Goal: Obtain resource: Obtain resource

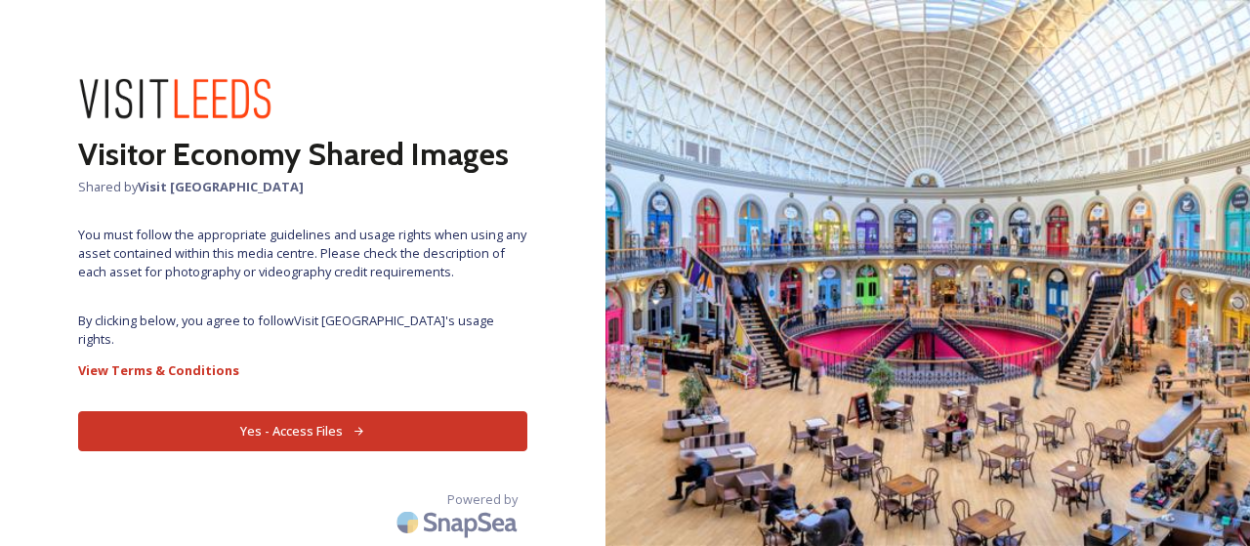
click at [328, 411] on button "Yes - Access Files" at bounding box center [302, 431] width 449 height 40
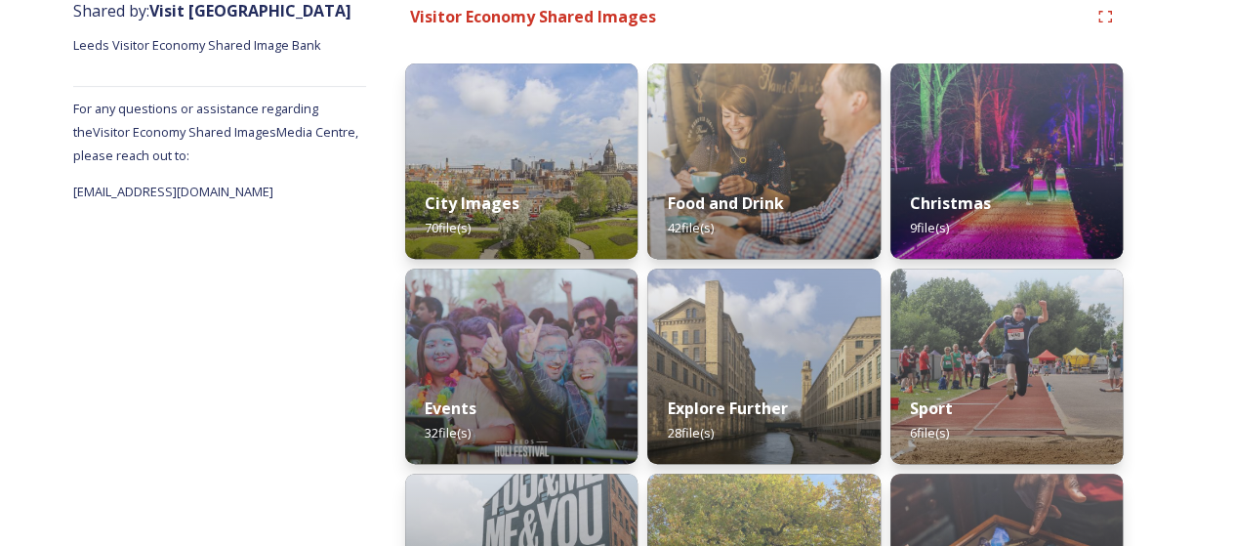
scroll to position [251, 0]
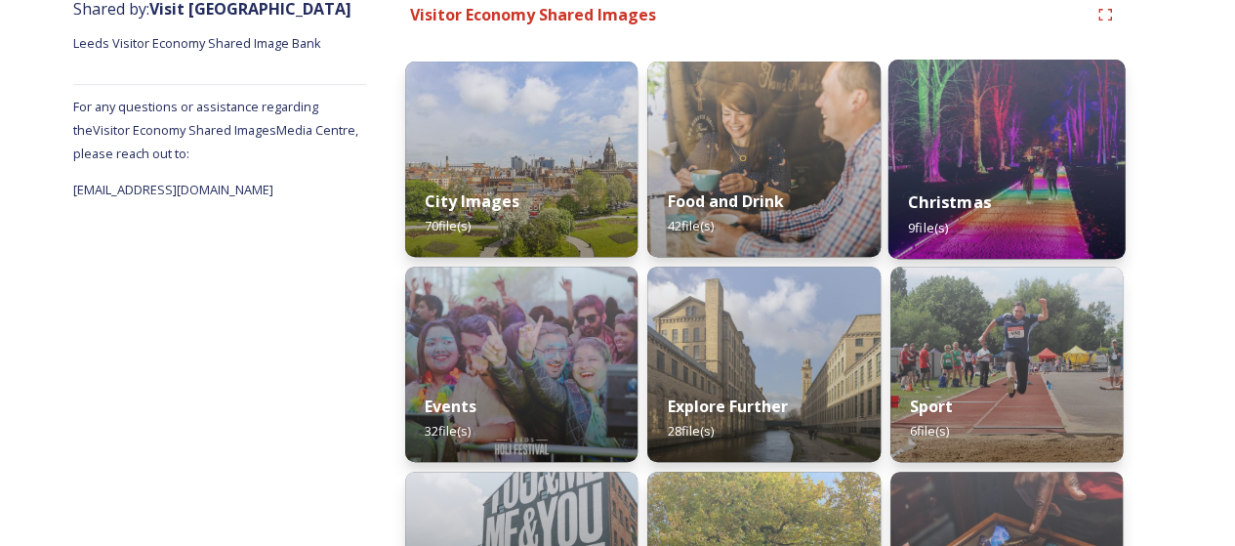
click at [989, 114] on img at bounding box center [1006, 159] width 237 height 199
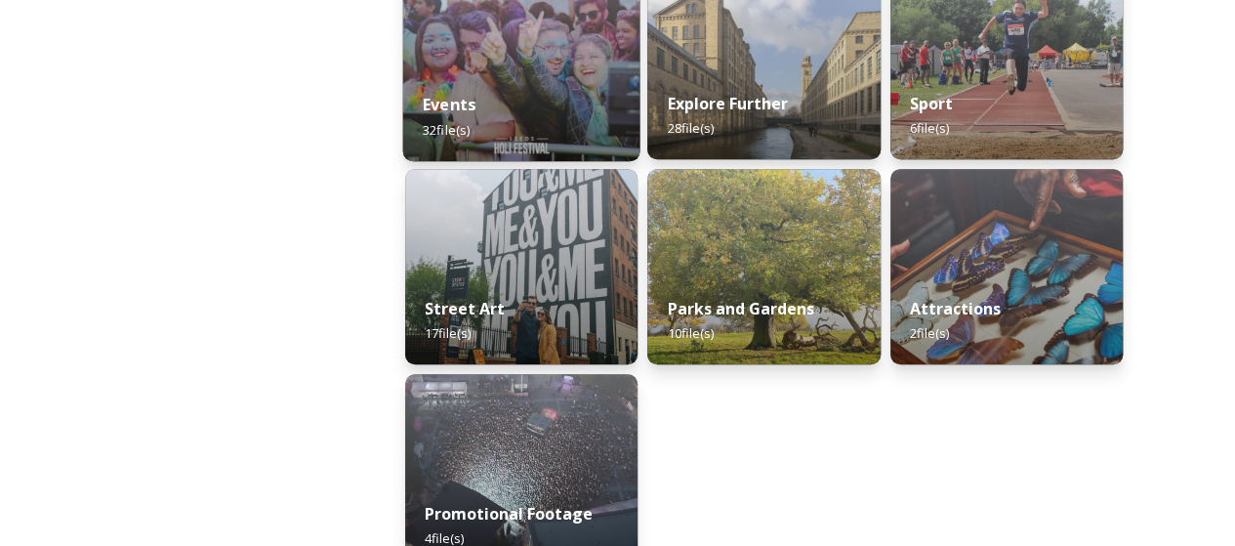
scroll to position [596, 0]
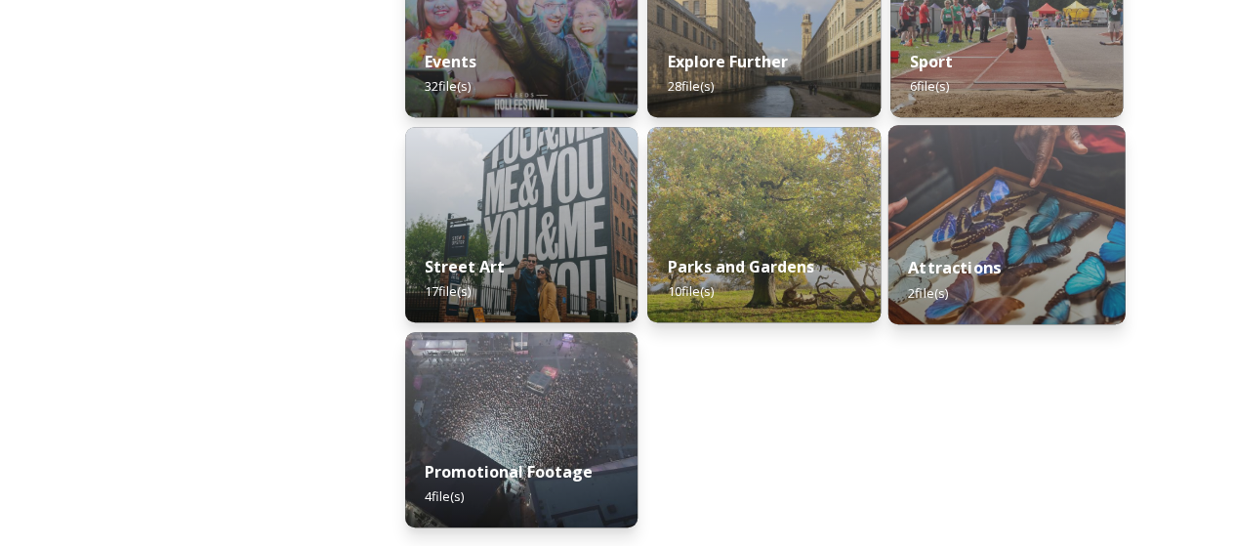
click at [998, 226] on img at bounding box center [1006, 224] width 237 height 199
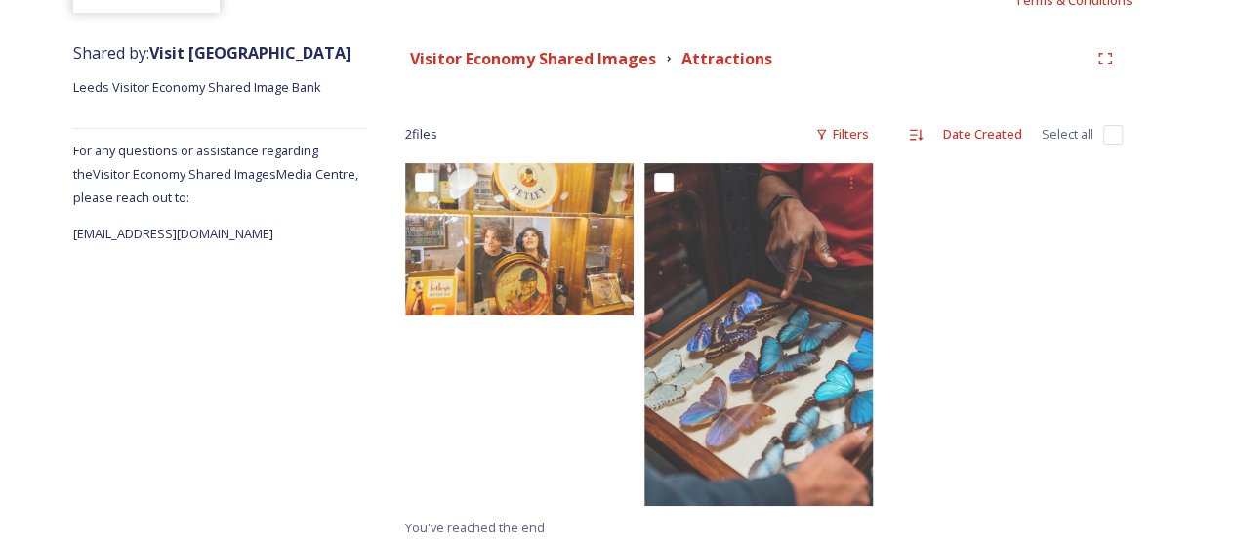
scroll to position [208, 0]
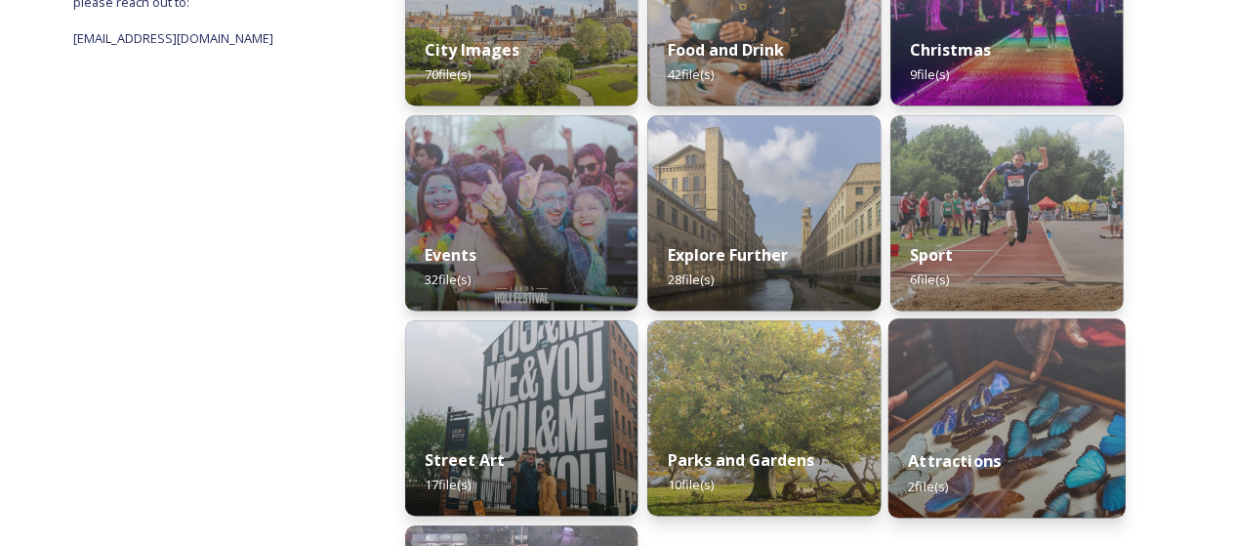
scroll to position [465, 0]
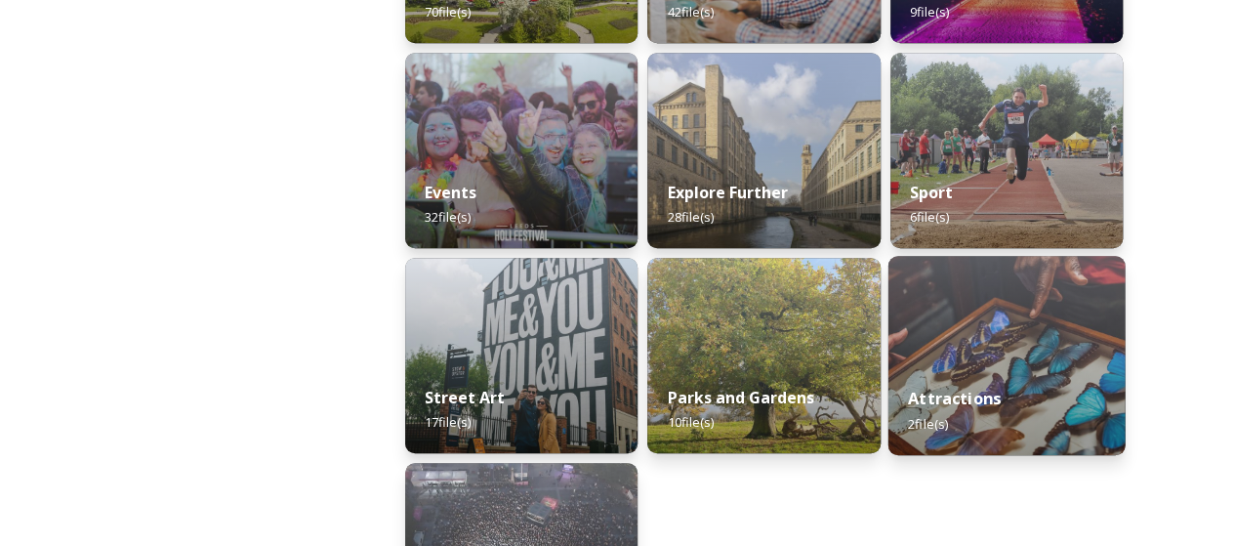
click at [1001, 392] on div "Attractions 2 file(s)" at bounding box center [1006, 410] width 237 height 89
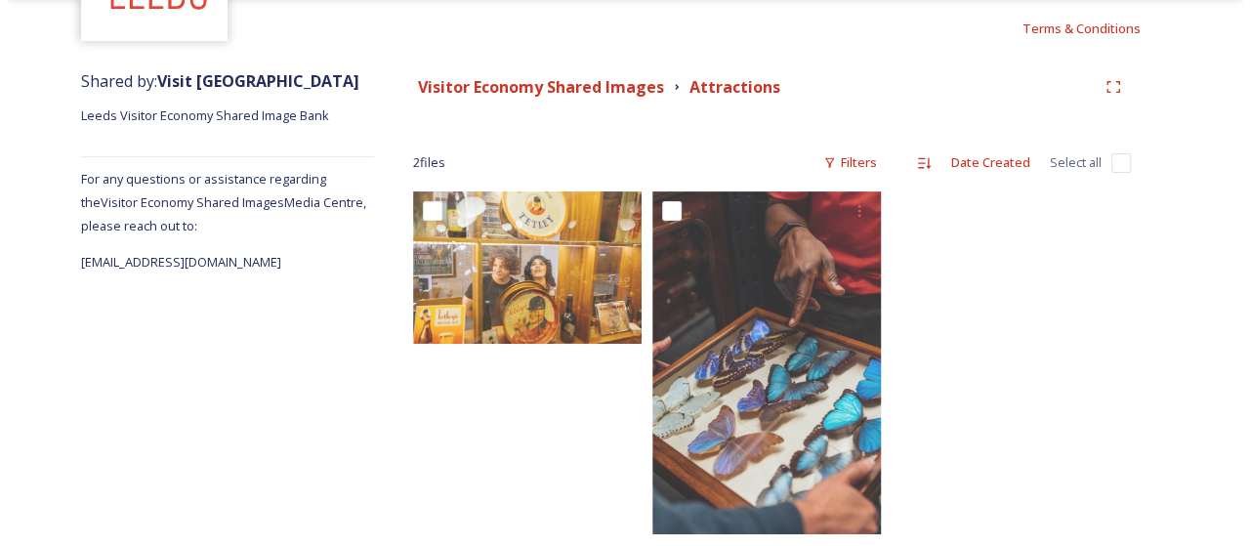
scroll to position [180, 0]
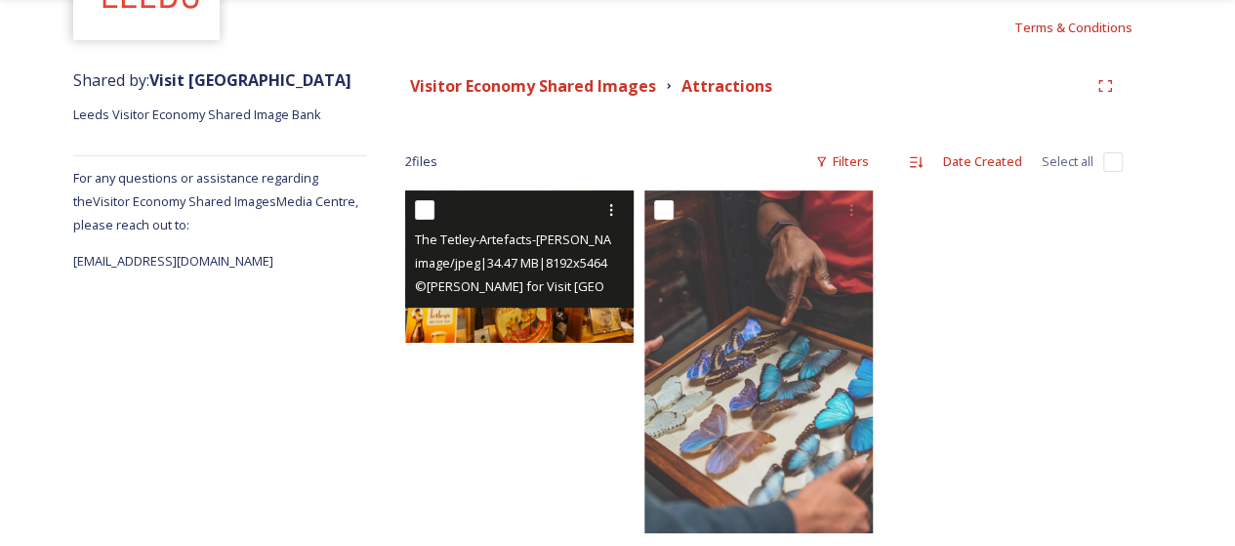
click at [539, 326] on img at bounding box center [519, 266] width 228 height 152
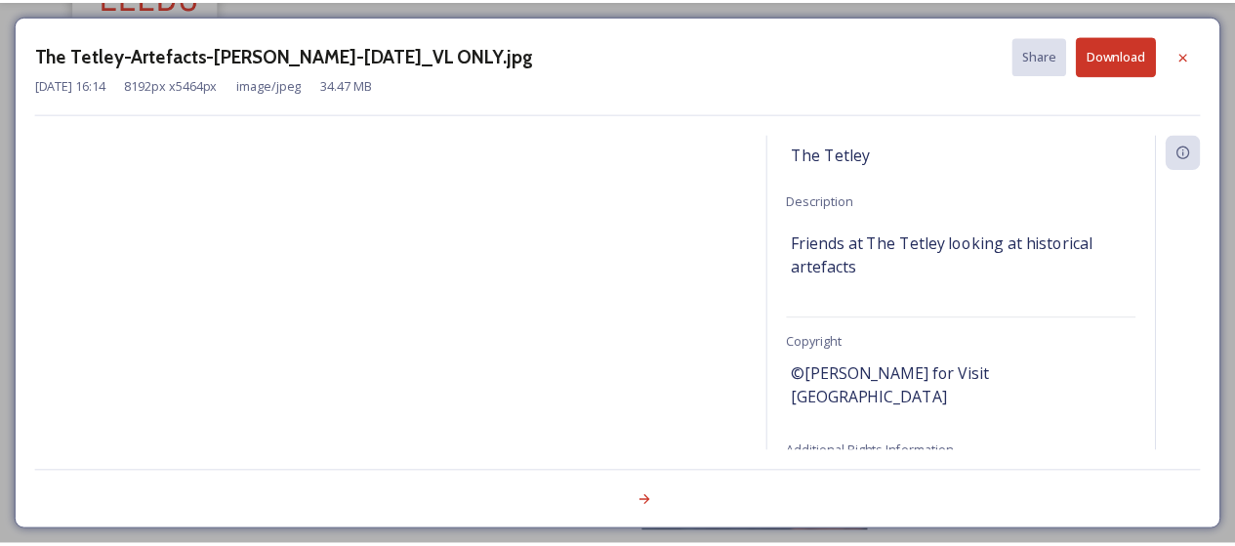
scroll to position [236, 0]
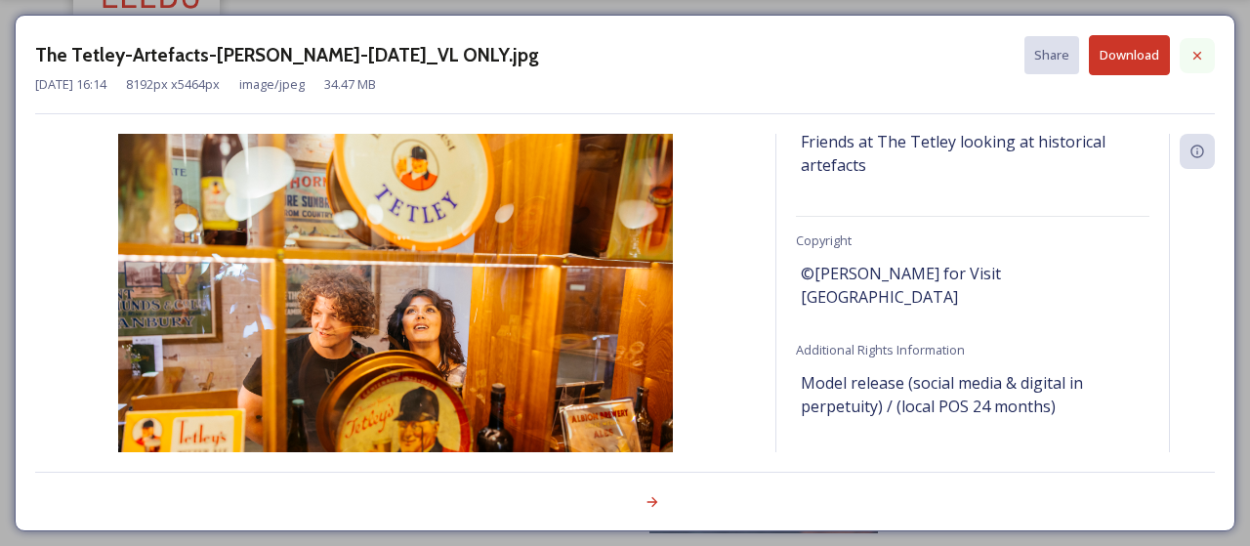
click at [1195, 56] on icon at bounding box center [1197, 55] width 8 height 8
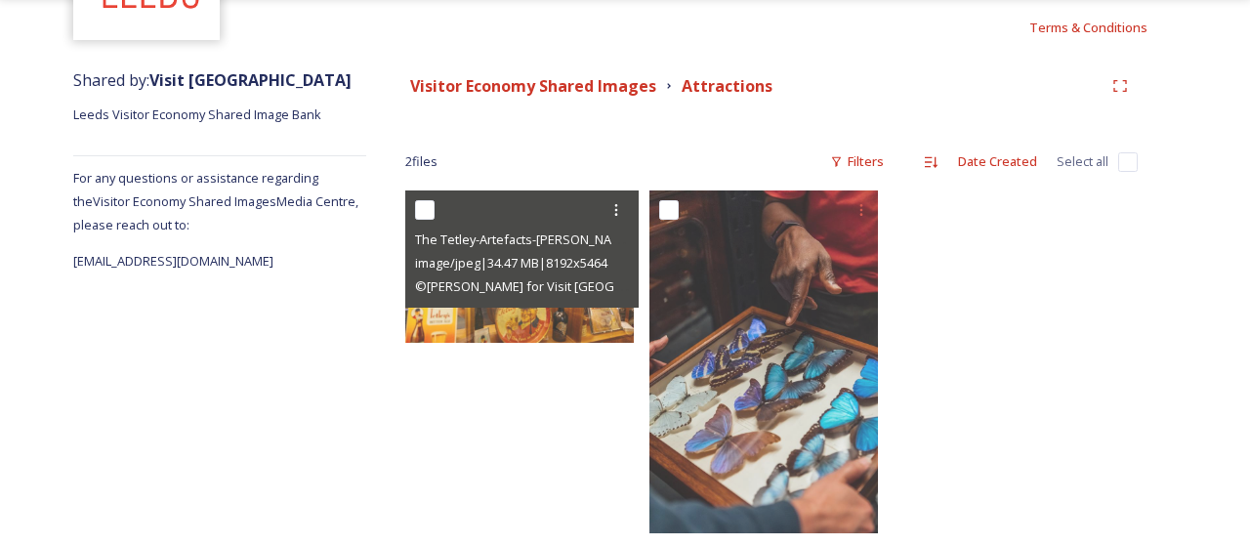
click at [1199, 61] on div "Shared by: Visit Leeds Leeds Visitor Economy Shared Image Bank For any question…" at bounding box center [625, 317] width 1250 height 517
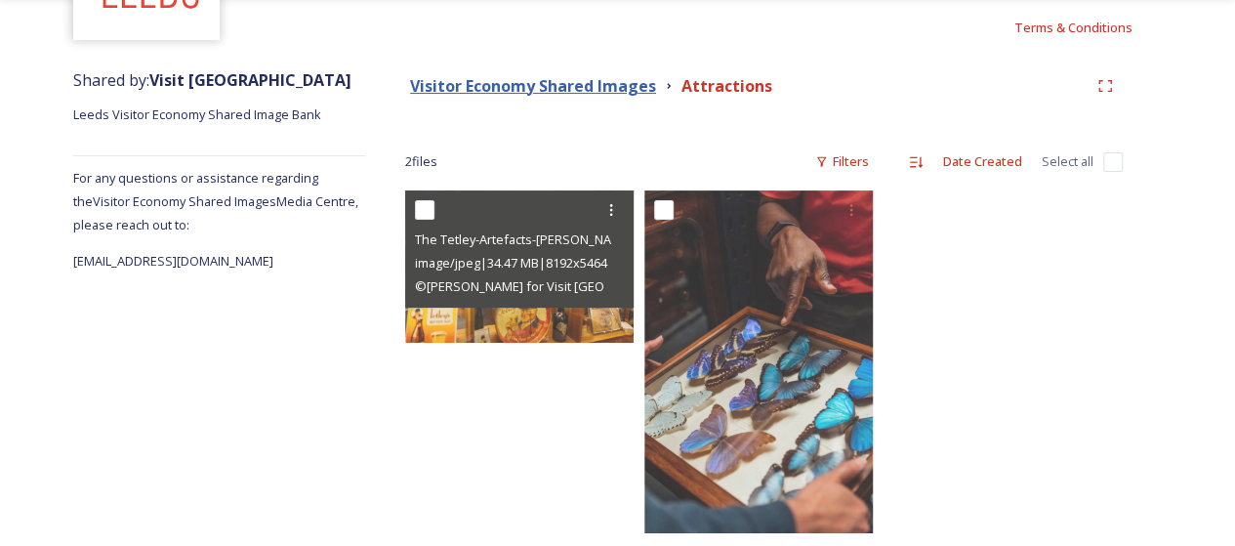
click at [575, 89] on strong "Visitor Economy Shared Images" at bounding box center [533, 85] width 246 height 21
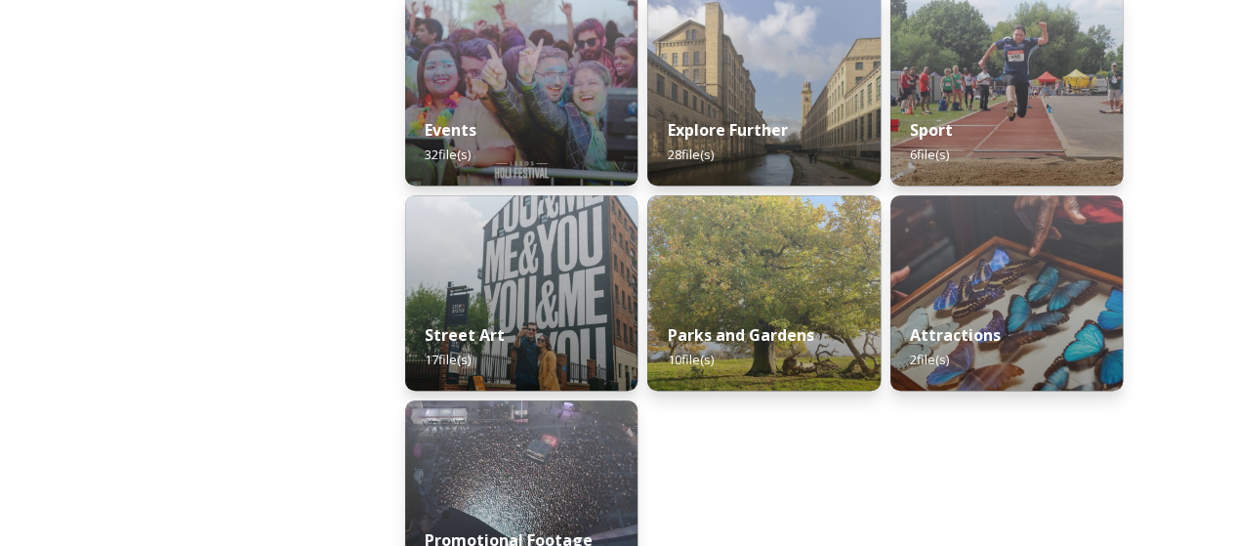
scroll to position [519, 0]
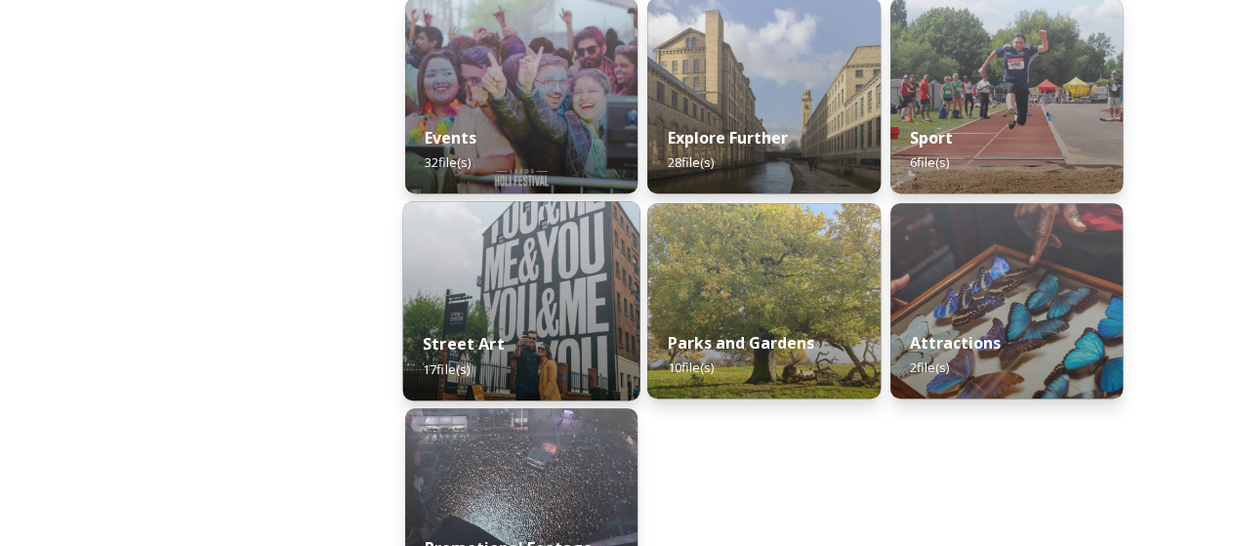
click at [514, 314] on div "Street Art 17 file(s)" at bounding box center [521, 355] width 237 height 89
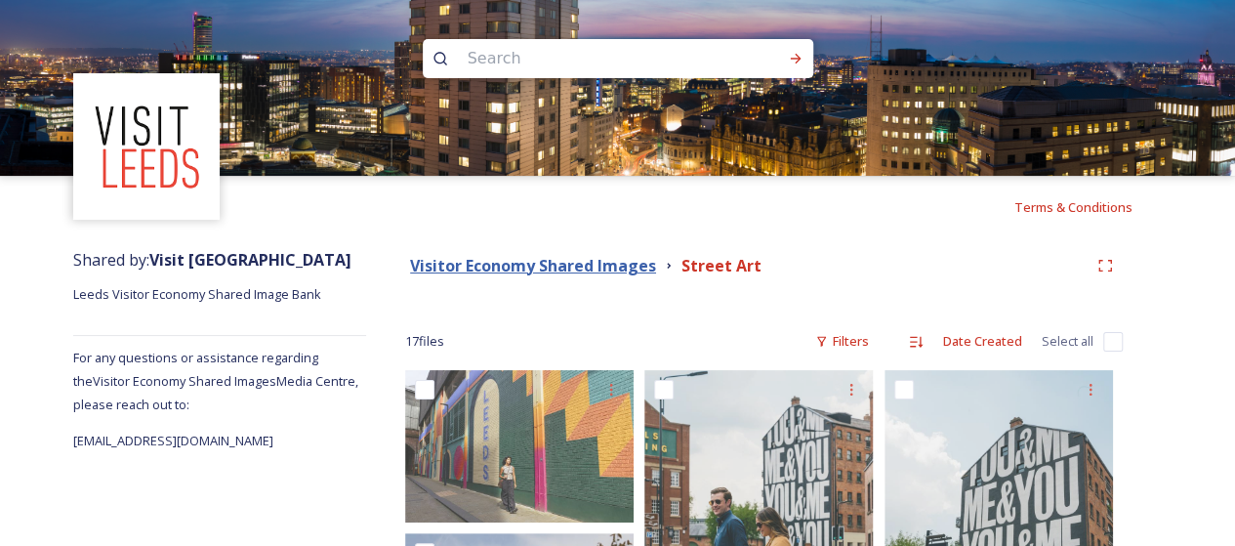
click at [531, 263] on strong "Visitor Economy Shared Images" at bounding box center [533, 265] width 246 height 21
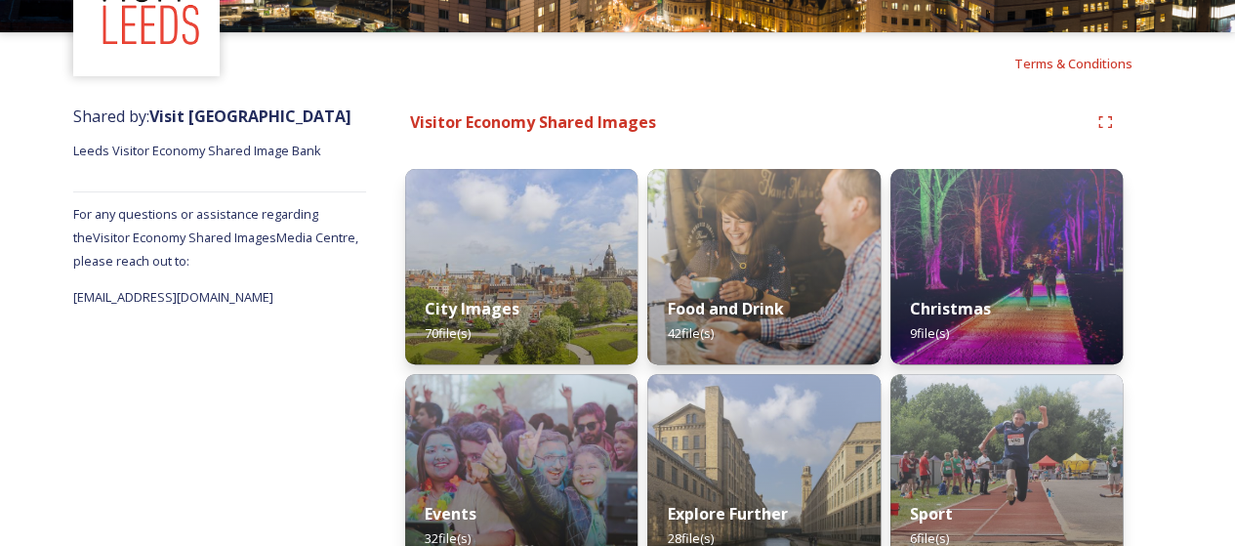
scroll to position [145, 0]
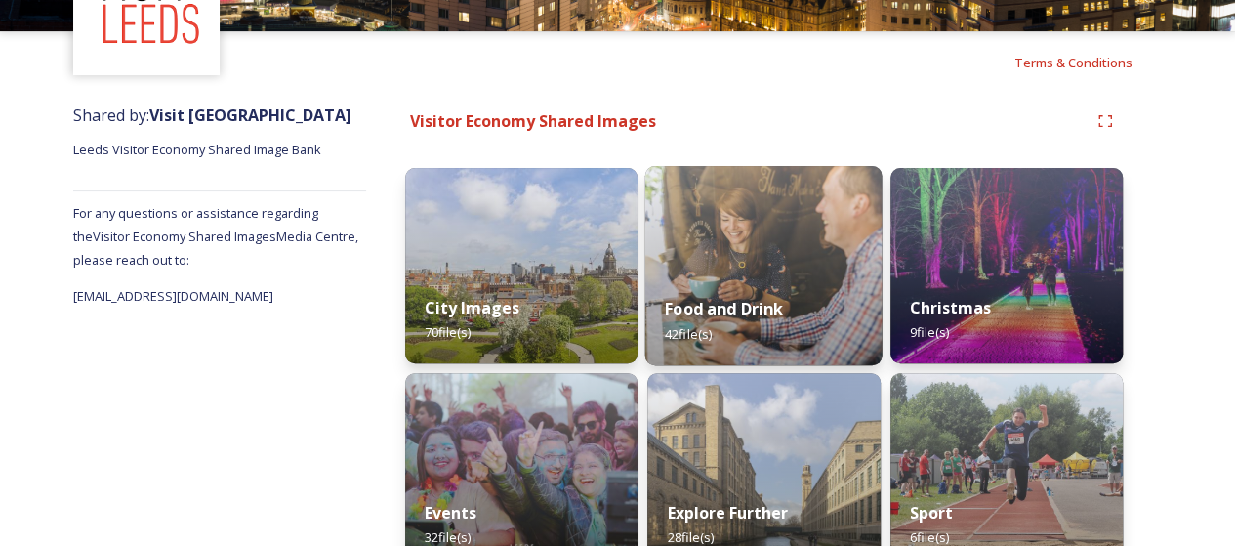
click at [764, 278] on div "Food and Drink 42 file(s)" at bounding box center [763, 320] width 237 height 89
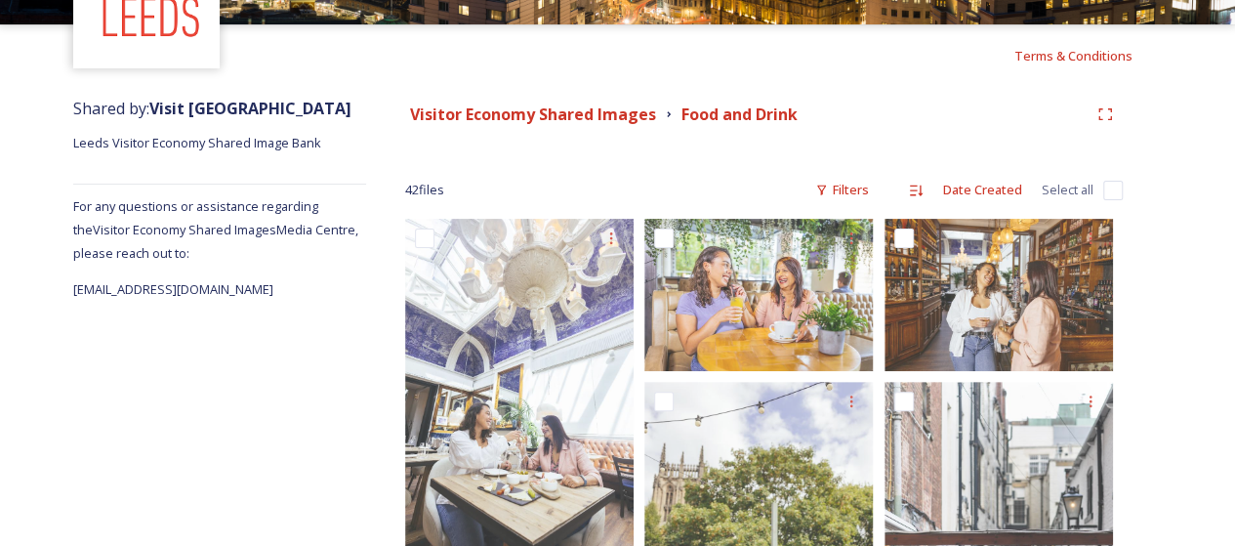
scroll to position [146, 0]
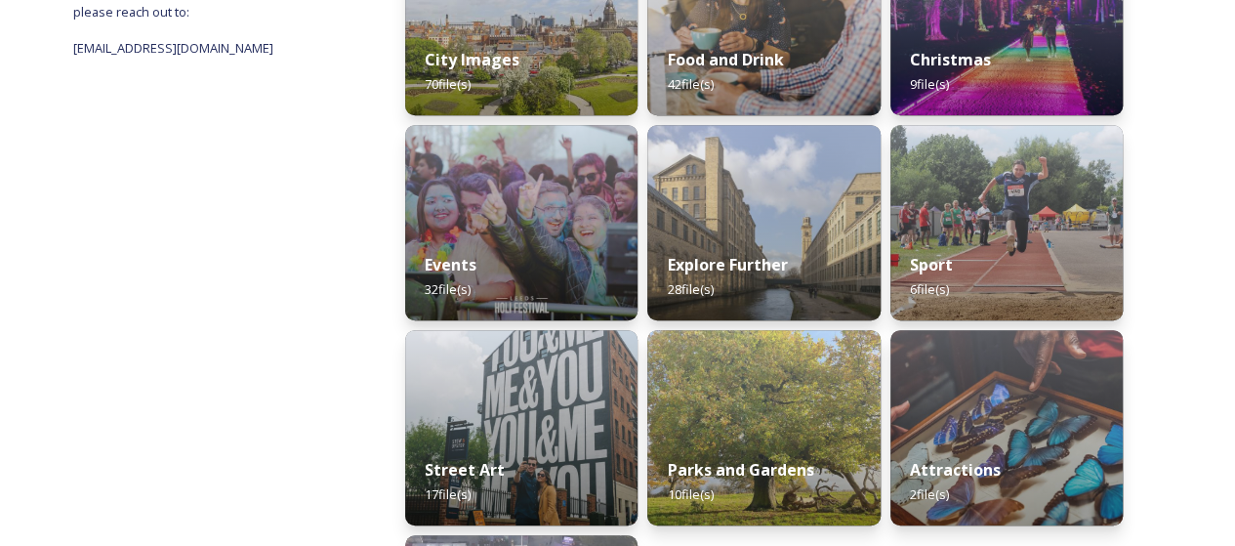
scroll to position [393, 0]
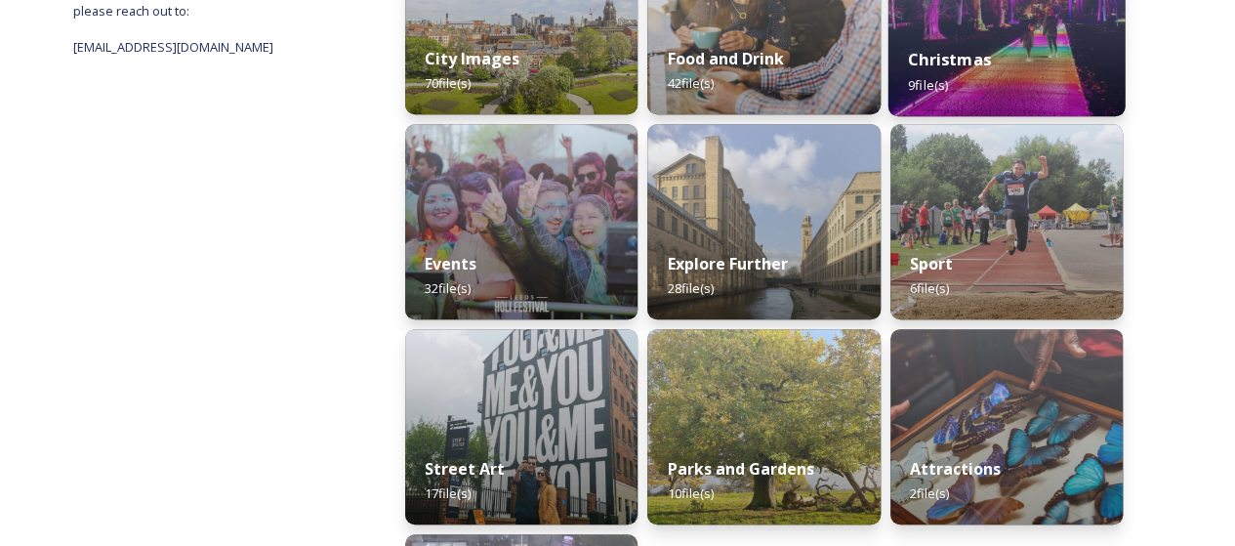
click at [1006, 32] on div "Christmas 9 file(s)" at bounding box center [1006, 71] width 237 height 89
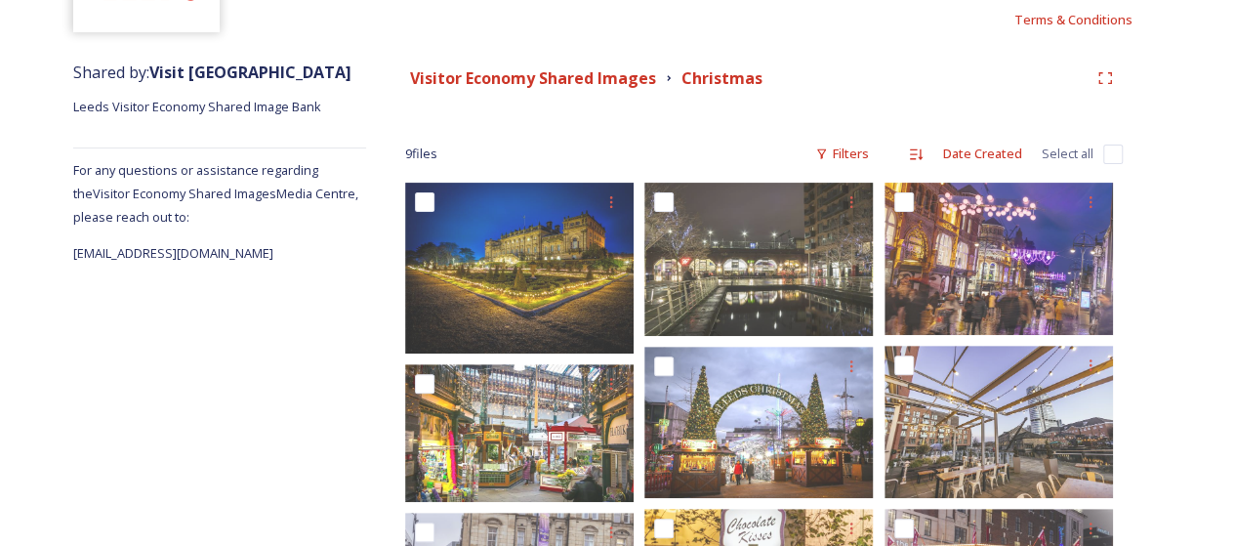
scroll to position [186, 0]
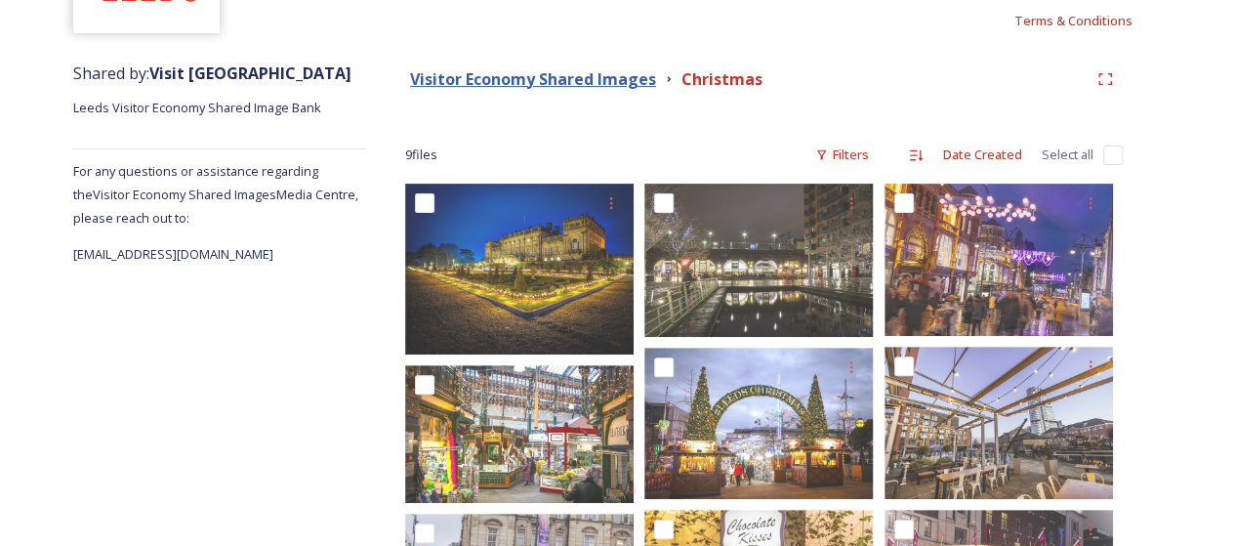
click at [557, 78] on strong "Visitor Economy Shared Images" at bounding box center [533, 78] width 246 height 21
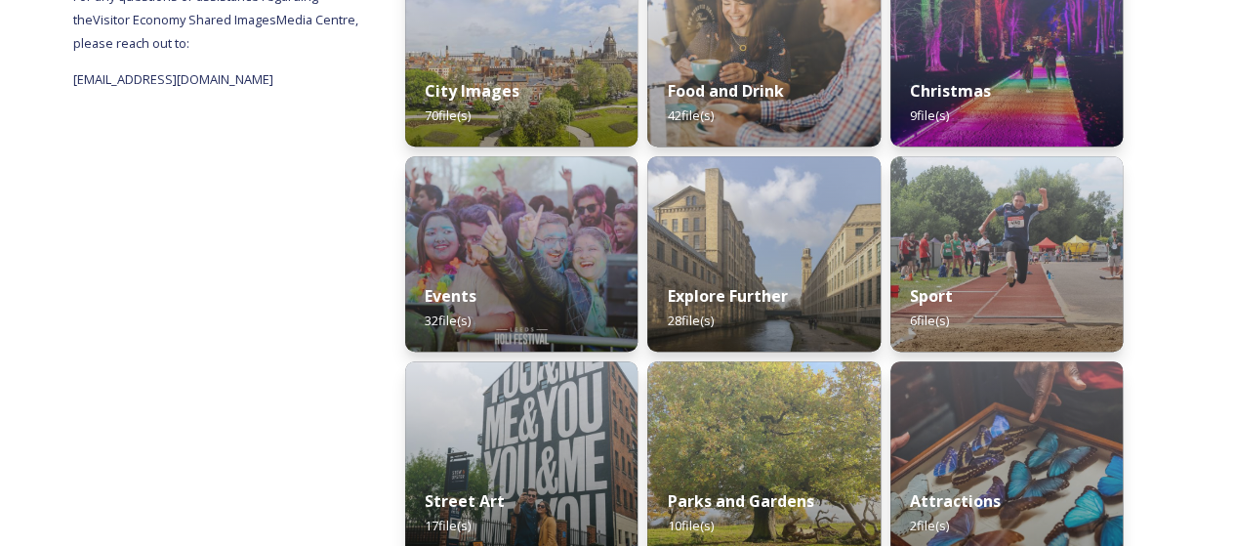
scroll to position [363, 0]
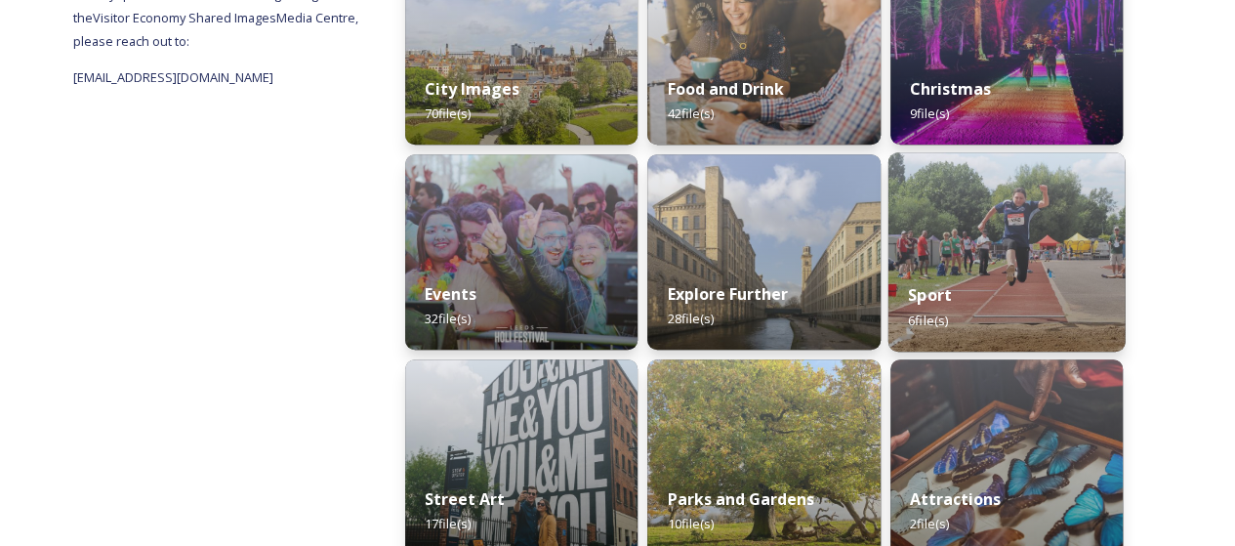
click at [1029, 245] on img at bounding box center [1006, 251] width 237 height 199
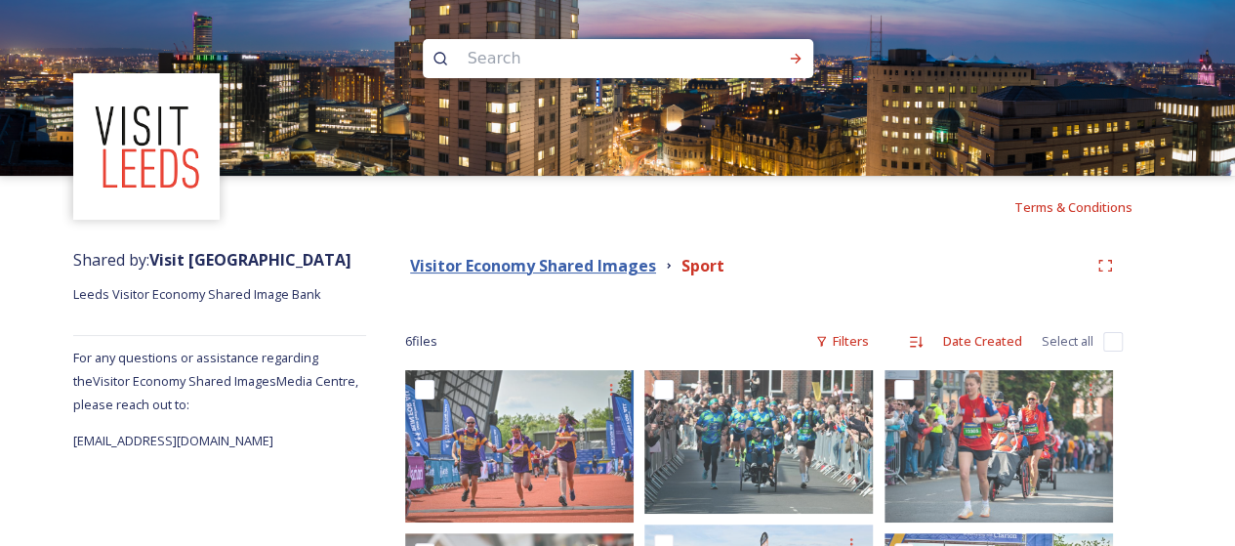
click at [431, 274] on strong "Visitor Economy Shared Images" at bounding box center [533, 265] width 246 height 21
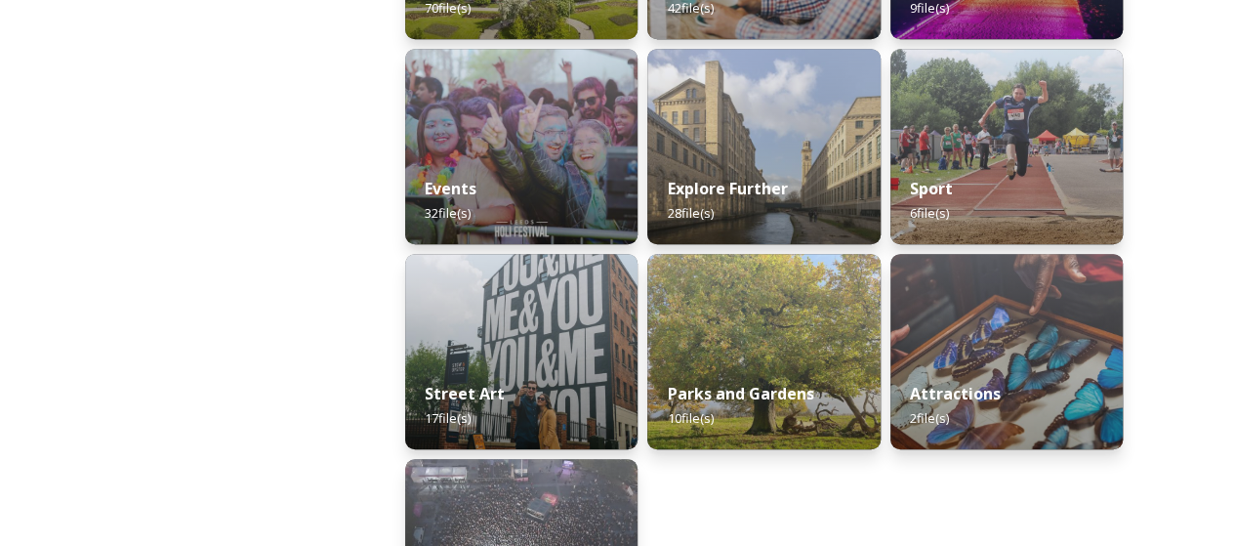
scroll to position [596, 0]
